Goal: Communication & Community: Answer question/provide support

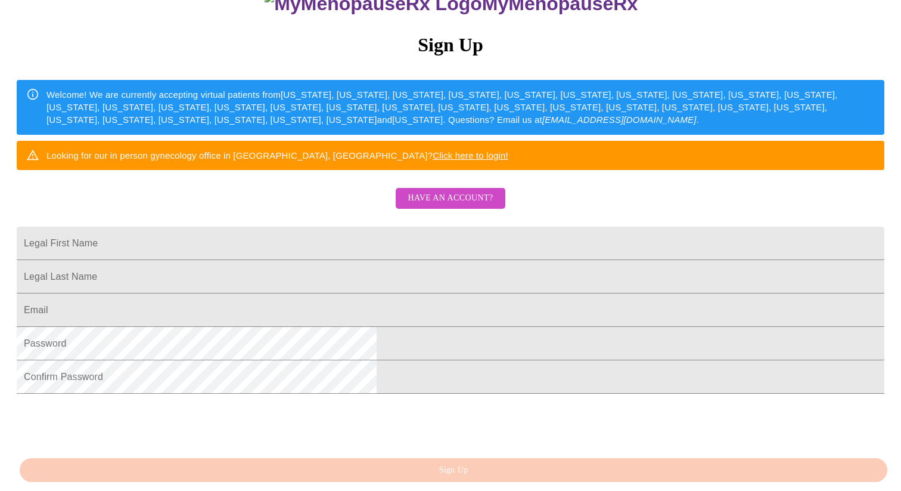
scroll to position [155, 0]
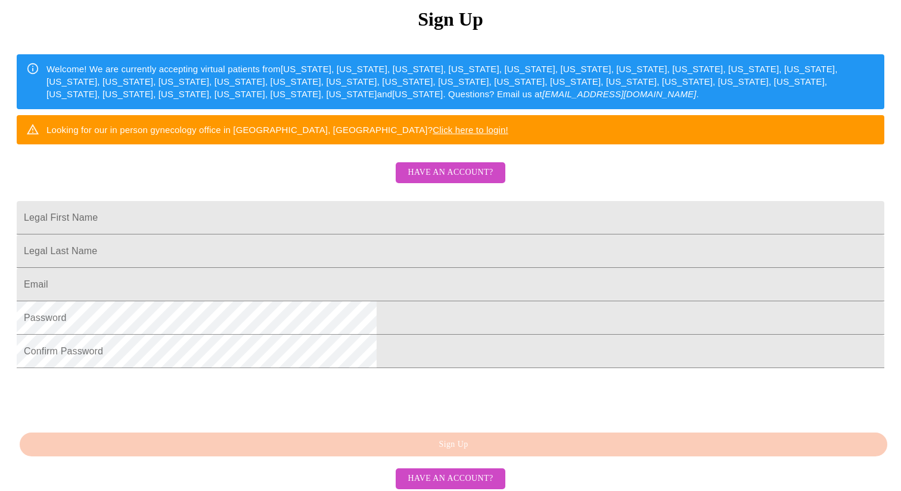
click at [463, 180] on span "Have an account?" at bounding box center [450, 172] width 85 height 15
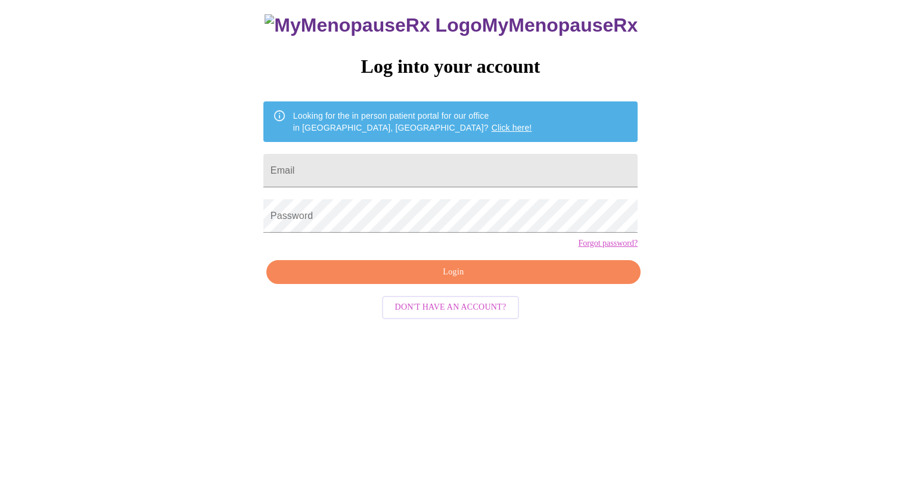
scroll to position [12, 0]
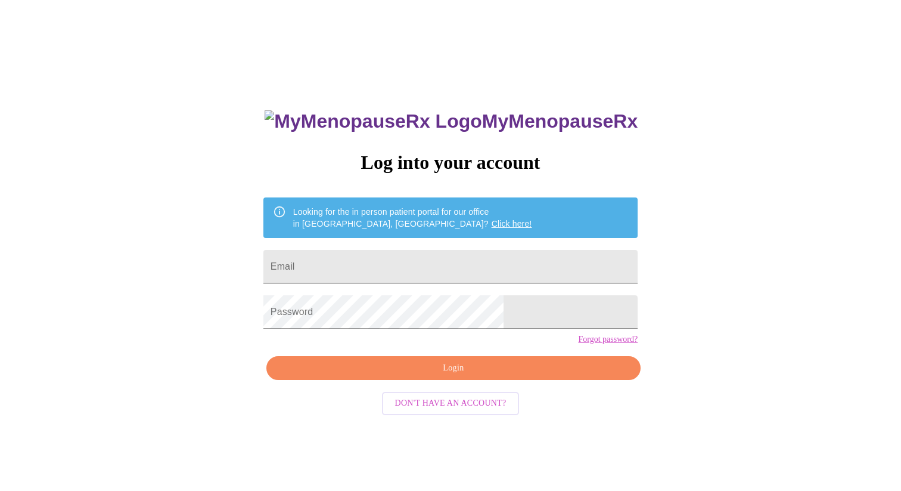
click at [419, 270] on input "Email" at bounding box center [450, 266] width 374 height 33
type input "[EMAIL_ADDRESS][DOMAIN_NAME]"
click at [480, 376] on span "Login" at bounding box center [453, 368] width 347 height 15
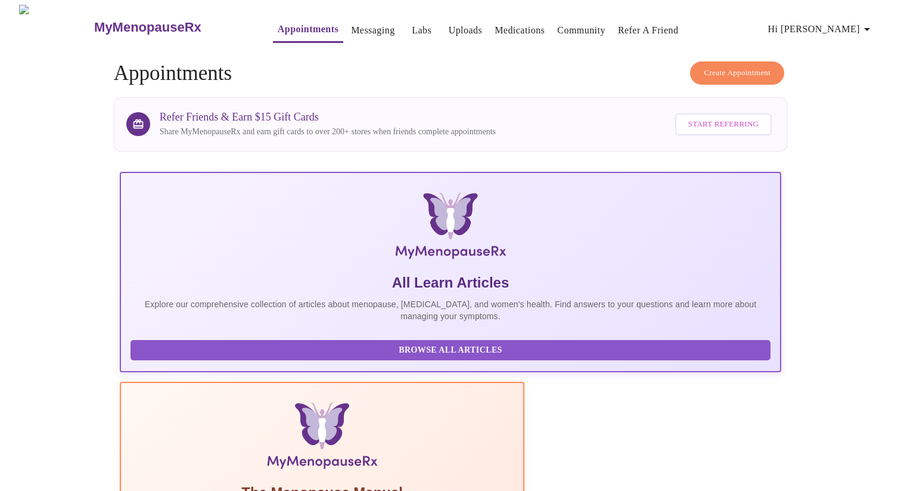
click at [351, 27] on link "Messaging" at bounding box center [373, 30] width 44 height 17
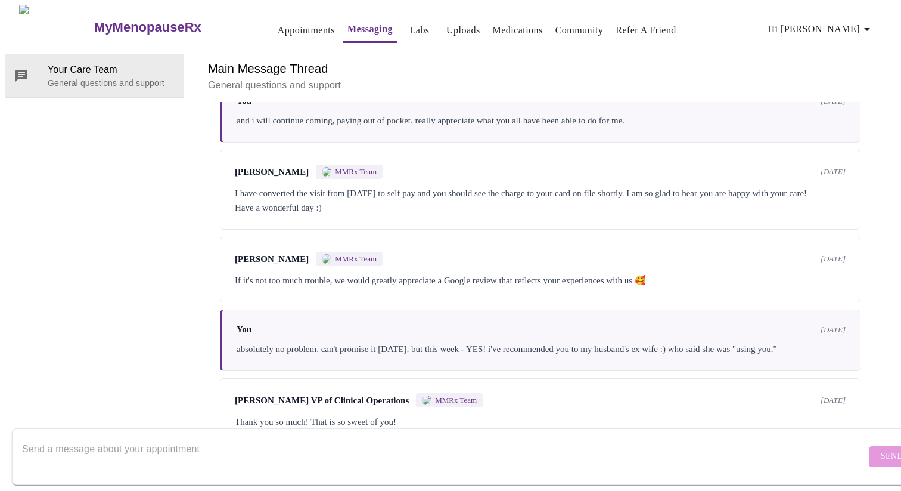
scroll to position [2336, 0]
click at [221, 443] on textarea "Send a message about your appointment" at bounding box center [444, 456] width 844 height 38
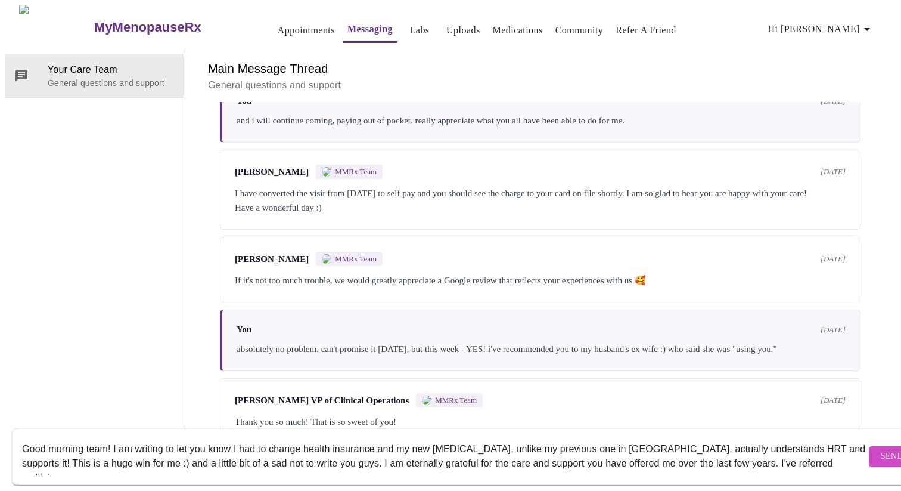
scroll to position [8, 0]
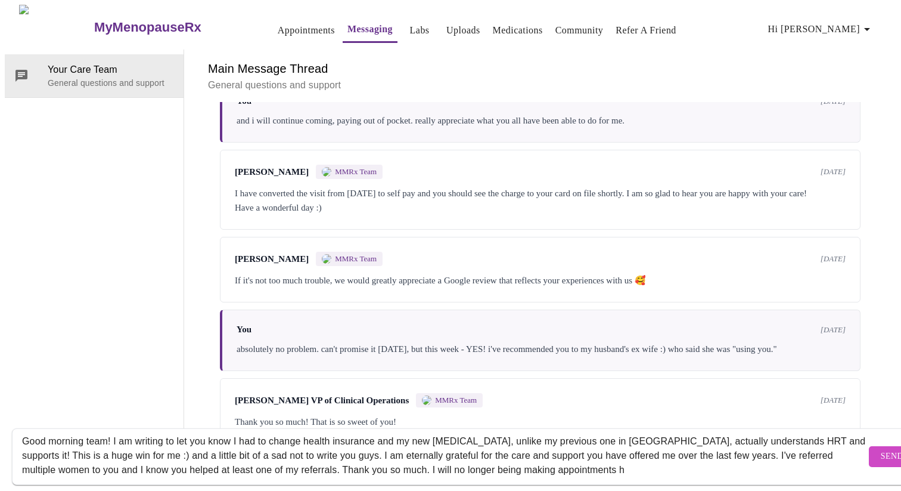
click at [638, 393] on div "[PERSON_NAME] VP of Clinical Operations MMRx Team [DATE]" at bounding box center [540, 400] width 611 height 14
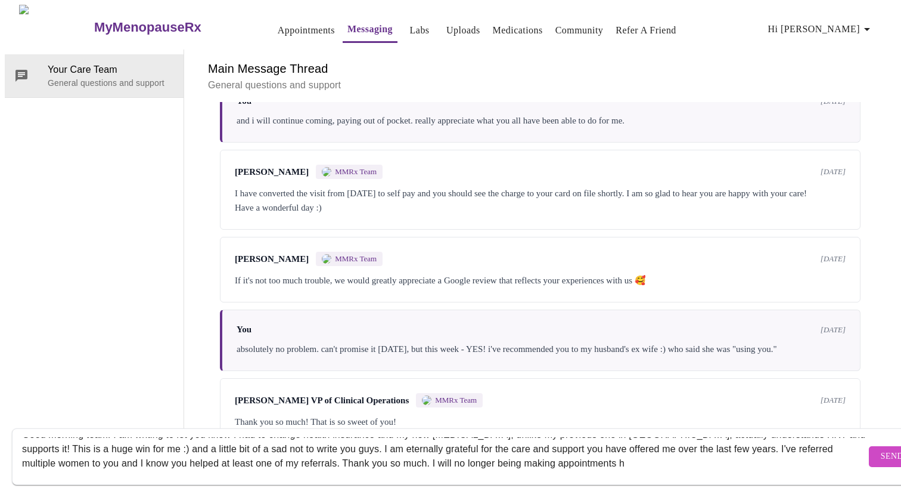
drag, startPoint x: 590, startPoint y: 458, endPoint x: 394, endPoint y: 456, distance: 196.1
click at [394, 456] on textarea "Good morning team! I am writing to let you know I had to change health insuranc…" at bounding box center [444, 456] width 844 height 38
type textarea "Good morning team! I am writing to let you know I had to change health insuranc…"
click at [881, 449] on span "Send" at bounding box center [892, 456] width 23 height 15
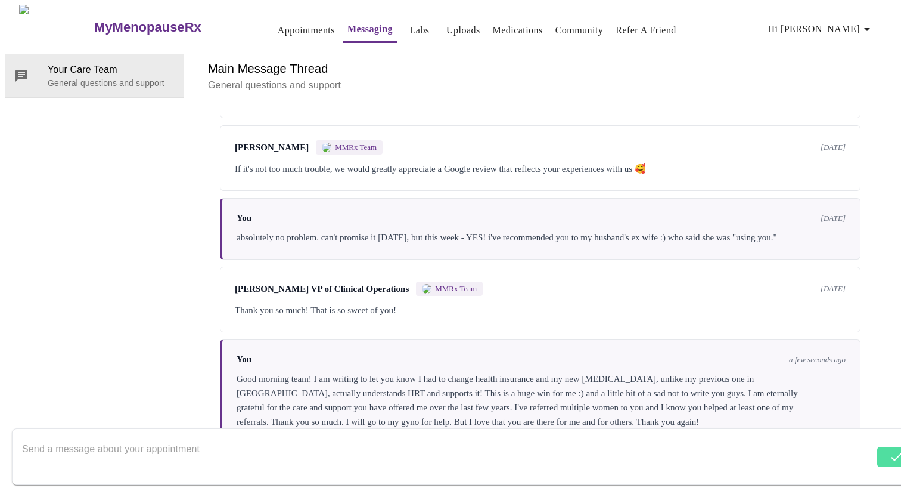
scroll to position [2451, 0]
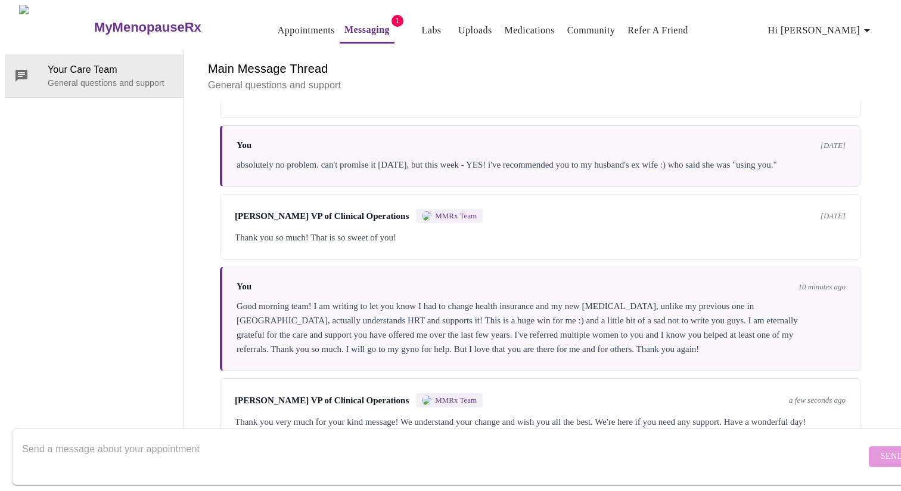
scroll to position [2540, 0]
